Goal: Information Seeking & Learning: Check status

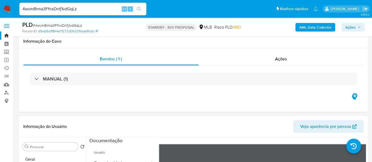
select select "10"
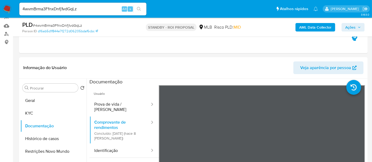
scroll to position [46, 0]
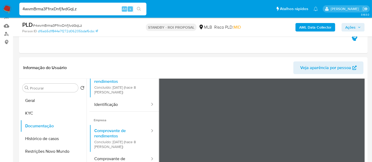
drag, startPoint x: 92, startPoint y: 8, endPoint x: 0, endPoint y: 10, distance: 91.9
click at [0, 10] on nav "Pausado Ver notificaciones 4wvmBrma3FfnxDnfj1vdGqLz Alt s Atalhos rápidos Presi…" at bounding box center [186, 9] width 372 height 18
paste input "MiMe5MDDnAz5DNshGfqH4x0i"
type input "MiMe5MDDnAz5DNshGfqH4x0i"
click at [138, 7] on icon "search-icon" at bounding box center [139, 9] width 4 height 4
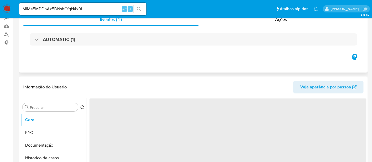
select select "10"
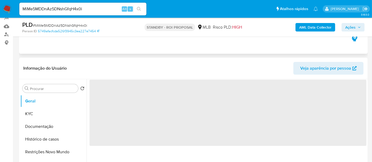
scroll to position [59, 0]
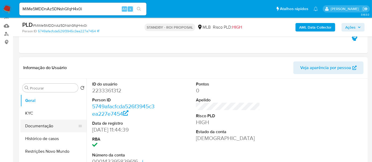
click at [44, 124] on button "Documentação" at bounding box center [51, 126] width 62 height 13
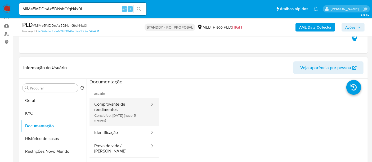
drag, startPoint x: 113, startPoint y: 107, endPoint x: 154, endPoint y: 107, distance: 41.6
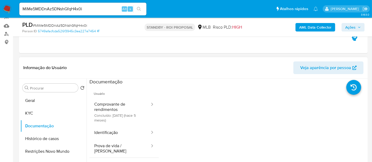
click at [113, 107] on button "Comprovante de rendimentos Concluído: [DATE] (hace 5 meses)" at bounding box center [119, 112] width 61 height 28
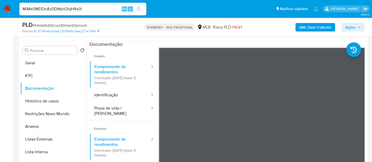
scroll to position [97, 0]
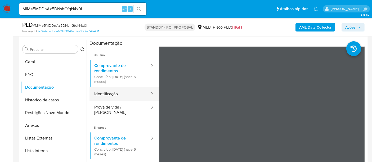
click at [109, 94] on button "Identificação" at bounding box center [119, 93] width 61 height 13
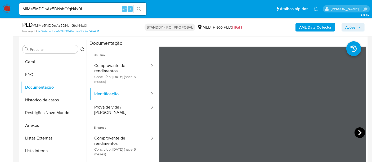
click at [357, 133] on icon at bounding box center [359, 132] width 11 height 11
drag, startPoint x: 111, startPoint y: 111, endPoint x: 123, endPoint y: 108, distance: 12.5
click at [111, 111] on button "Prova de vida / [PERSON_NAME]" at bounding box center [119, 110] width 61 height 18
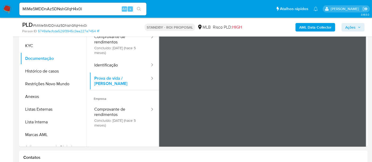
scroll to position [127, 0]
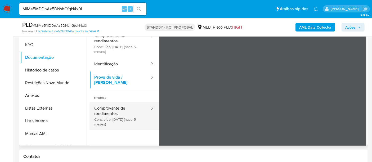
click at [104, 103] on button "Comprovante de rendimentos Concluído: [DATE] (hace 5 meses)" at bounding box center [119, 116] width 61 height 28
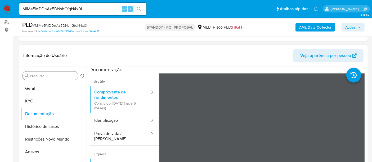
scroll to position [69, 0]
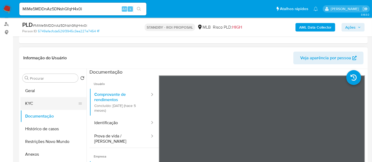
click at [31, 100] on button "KYC" at bounding box center [51, 103] width 62 height 13
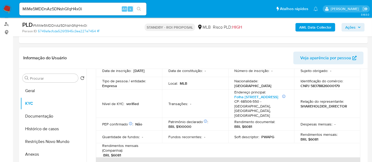
scroll to position [59, 0]
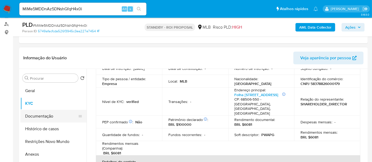
click at [39, 115] on button "Documentação" at bounding box center [51, 116] width 62 height 13
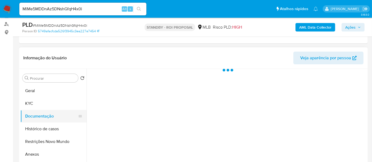
scroll to position [0, 0]
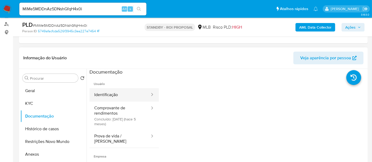
click at [113, 95] on button "Identificação" at bounding box center [119, 94] width 61 height 13
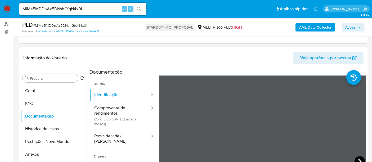
click at [357, 159] on icon at bounding box center [359, 161] width 11 height 11
drag, startPoint x: 90, startPoint y: 8, endPoint x: 0, endPoint y: 5, distance: 90.1
click at [0, 5] on nav "Pausado Ver notificaciones MiMe5MDDnAz5DNshGfqH4x0i Alt s Atalhos rápidos Presi…" at bounding box center [186, 9] width 372 height 18
paste input "l0YvMQ4AzzloIAYD6z6PZDUA"
type input "l0YvMQ4AzzloIAYD6z6PZDUA"
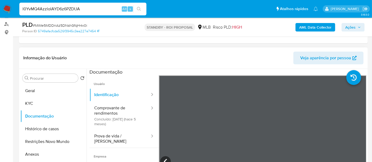
click at [138, 9] on icon "search-icon" at bounding box center [139, 9] width 4 height 4
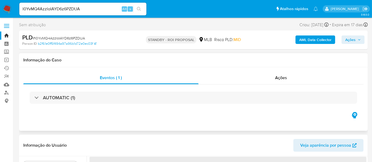
select select "10"
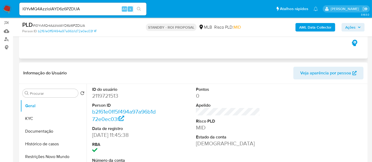
scroll to position [59, 0]
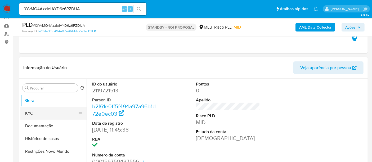
click at [37, 116] on button "KYC" at bounding box center [51, 113] width 62 height 13
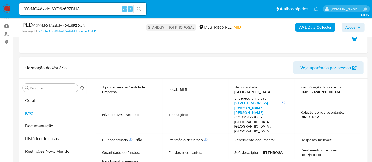
scroll to position [29, 0]
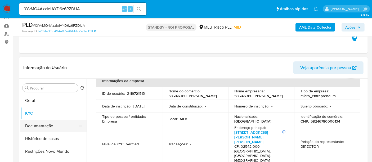
click at [43, 124] on button "Documentação" at bounding box center [51, 126] width 62 height 13
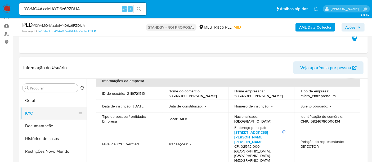
scroll to position [0, 0]
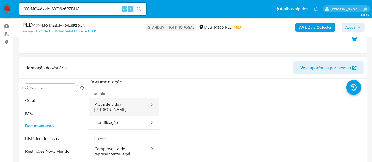
drag, startPoint x: 117, startPoint y: 104, endPoint x: 149, endPoint y: 104, distance: 32.3
click at [118, 104] on button "Prova de vida / [PERSON_NAME]" at bounding box center [119, 107] width 61 height 18
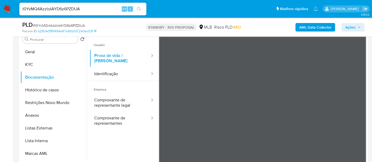
scroll to position [110, 0]
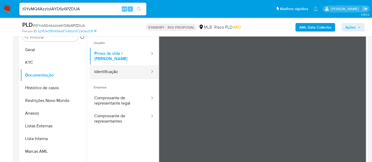
drag, startPoint x: 111, startPoint y: 68, endPoint x: 154, endPoint y: 69, distance: 42.4
click at [111, 68] on button "Identificação" at bounding box center [119, 71] width 61 height 13
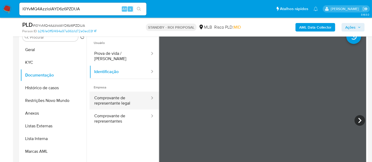
click at [109, 95] on button "Comprovante de representante legal" at bounding box center [119, 101] width 61 height 18
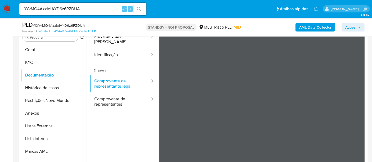
scroll to position [29, 0]
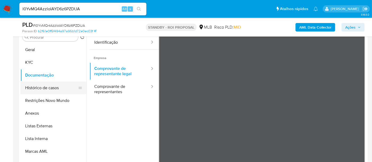
click at [41, 89] on button "Histórico de casos" at bounding box center [51, 88] width 62 height 13
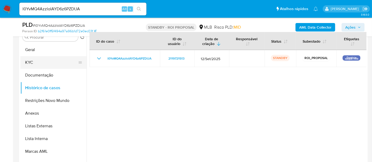
click at [29, 63] on button "KYC" at bounding box center [51, 62] width 62 height 13
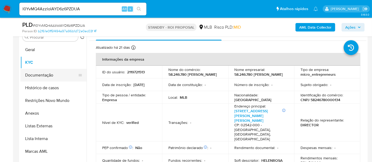
click at [37, 76] on button "Documentação" at bounding box center [51, 75] width 62 height 13
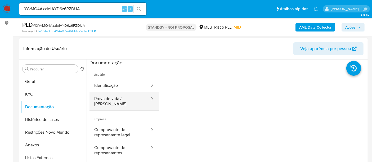
scroll to position [88, 0]
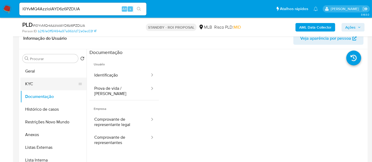
drag, startPoint x: 29, startPoint y: 83, endPoint x: 33, endPoint y: 83, distance: 4.5
click at [29, 83] on button "KYC" at bounding box center [51, 84] width 62 height 13
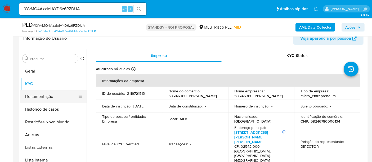
click at [38, 95] on button "Documentação" at bounding box center [51, 96] width 62 height 13
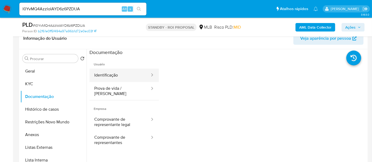
click at [122, 76] on button "Identificação" at bounding box center [119, 75] width 61 height 13
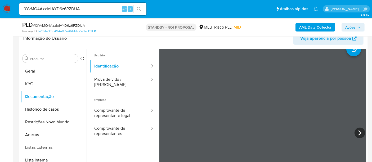
scroll to position [0, 0]
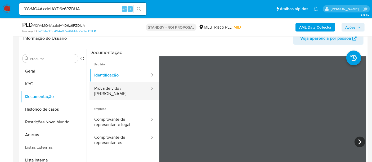
click at [110, 87] on button "Prova de vida / [PERSON_NAME]" at bounding box center [119, 91] width 61 height 18
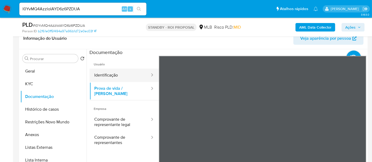
click at [106, 73] on button "Identificação" at bounding box center [119, 75] width 61 height 13
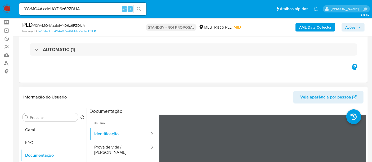
scroll to position [59, 0]
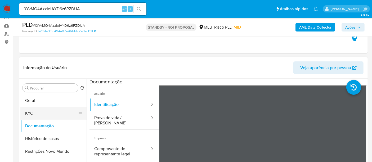
click at [38, 112] on button "KYC" at bounding box center [51, 113] width 62 height 13
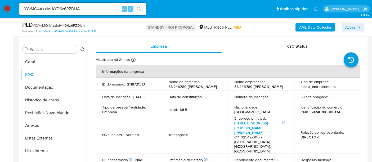
scroll to position [84, 0]
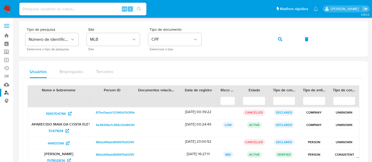
scroll to position [29, 0]
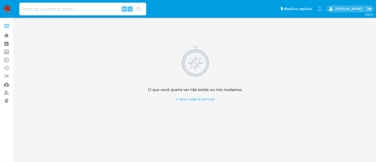
click at [68, 9] on input at bounding box center [82, 9] width 127 height 7
paste input "2131864581"
type input "2131864581"
click at [139, 7] on icon "search-icon" at bounding box center [139, 9] width 4 height 4
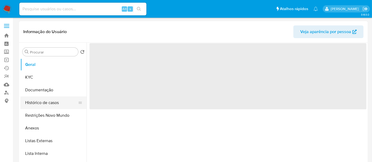
select select "10"
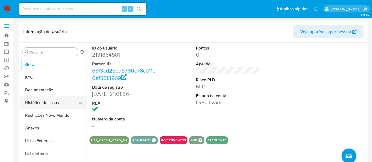
click at [51, 101] on button "Histórico de casos" at bounding box center [51, 102] width 62 height 13
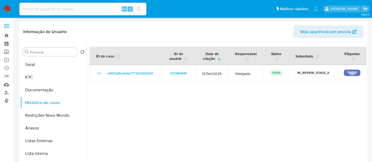
click at [72, 8] on input at bounding box center [82, 9] width 127 height 7
paste input "2145698827"
type input "2145698827"
click at [139, 8] on icon "search-icon" at bounding box center [139, 9] width 4 height 4
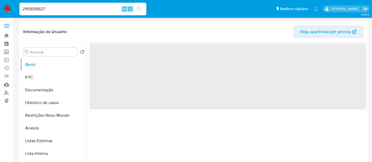
select select "10"
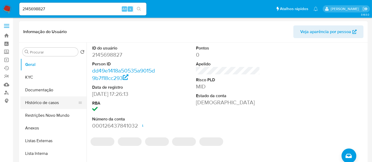
click at [42, 103] on button "Histórico de casos" at bounding box center [51, 102] width 62 height 13
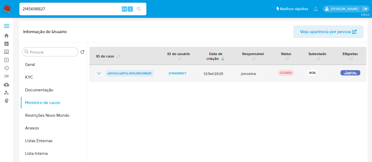
click at [133, 71] on span "a0tHbGra0P2zJW4oMSr5MIdR" at bounding box center [129, 73] width 44 height 6
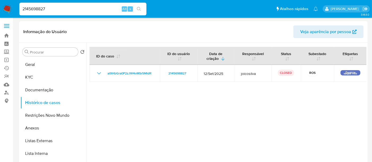
drag, startPoint x: 51, startPoint y: 9, endPoint x: 0, endPoint y: 9, distance: 50.6
click at [0, 9] on nav "Pausado Ver notificaciones 2145698827 Alt s Atalhos rápidos Presiona las siguie…" at bounding box center [186, 9] width 372 height 18
paste input "203142350"
type input "2203142350"
click at [138, 8] on icon "search-icon" at bounding box center [139, 9] width 4 height 4
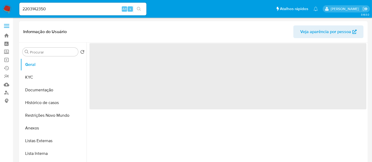
select select "10"
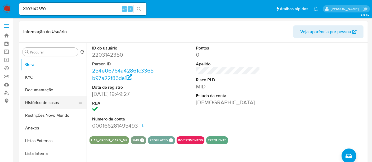
click at [33, 102] on button "Histórico de casos" at bounding box center [51, 102] width 62 height 13
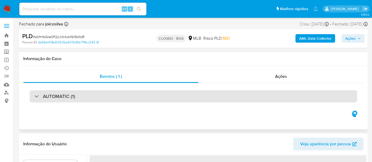
select select "10"
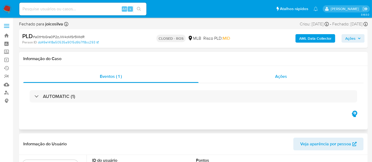
drag, startPoint x: 281, startPoint y: 79, endPoint x: 271, endPoint y: 80, distance: 10.1
click at [281, 79] on span "Ações" at bounding box center [281, 76] width 12 height 6
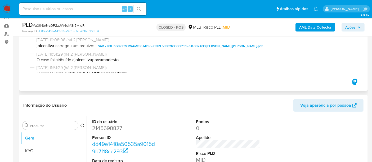
scroll to position [88, 0]
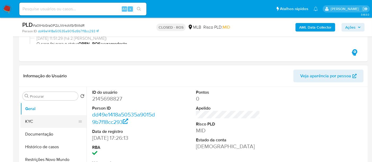
click at [32, 118] on button "KYC" at bounding box center [51, 121] width 62 height 13
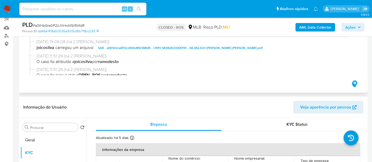
scroll to position [48, 0]
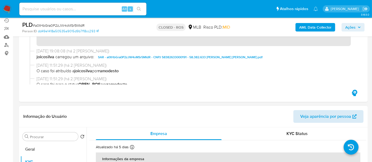
drag, startPoint x: 299, startPoint y: 132, endPoint x: 298, endPoint y: 118, distance: 14.3
click at [299, 132] on span "KYC Status" at bounding box center [297, 133] width 21 height 6
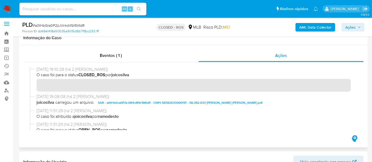
scroll to position [0, 0]
